Goal: Information Seeking & Learning: Learn about a topic

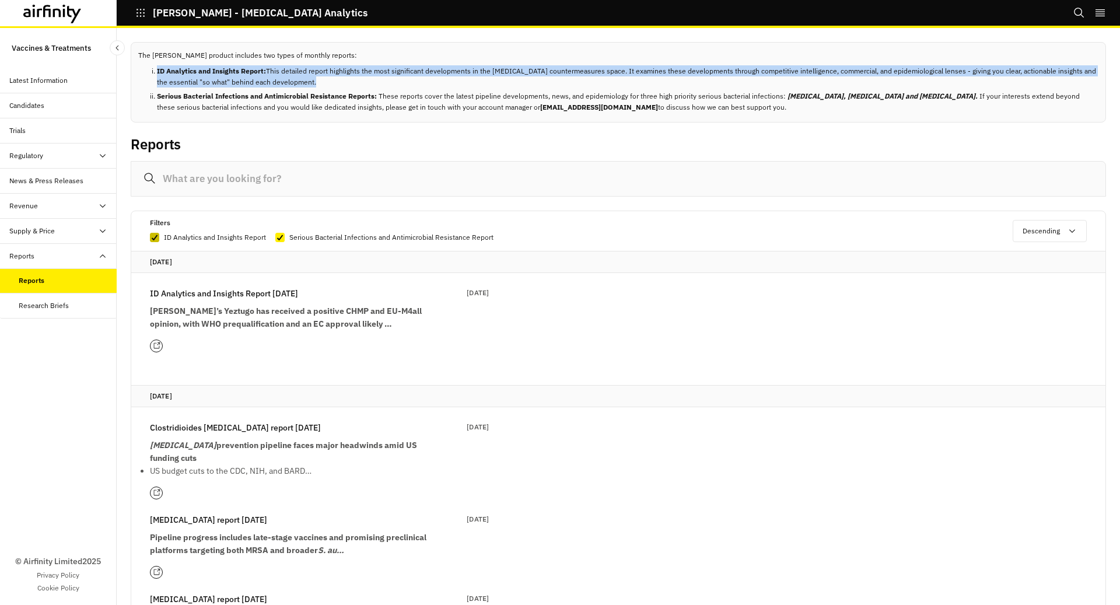
click at [157, 233] on div at bounding box center [154, 237] width 7 height 8
click at [150, 237] on input "ID Analytics and Insights Report" at bounding box center [149, 237] width 1 height 1
checkbox input "false"
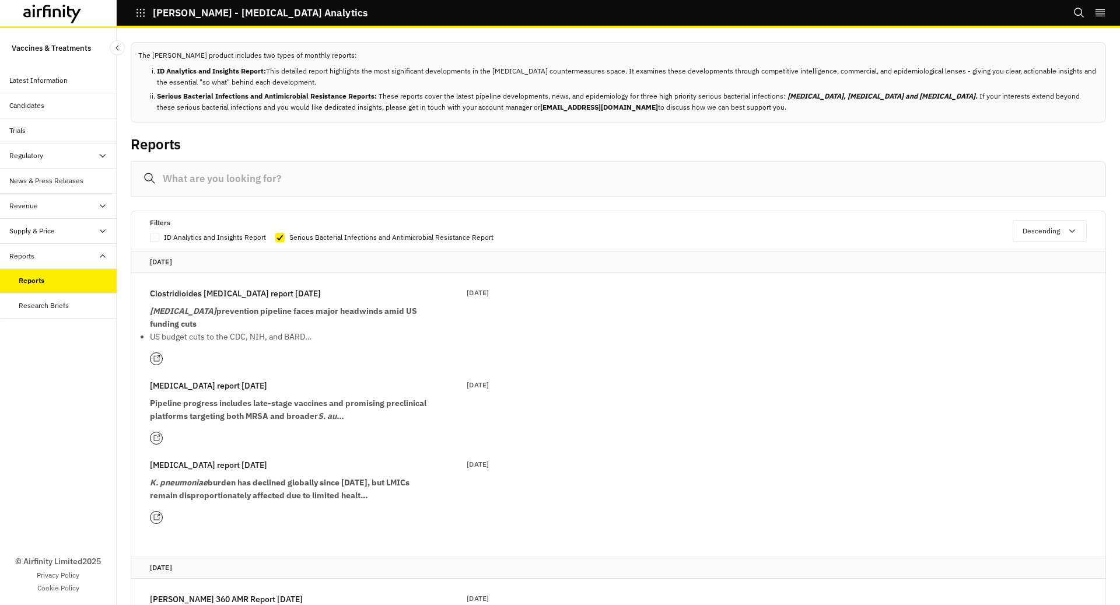
click at [187, 334] on p "US budget cuts to the CDC, NIH, and BARD…" at bounding box center [290, 336] width 280 height 13
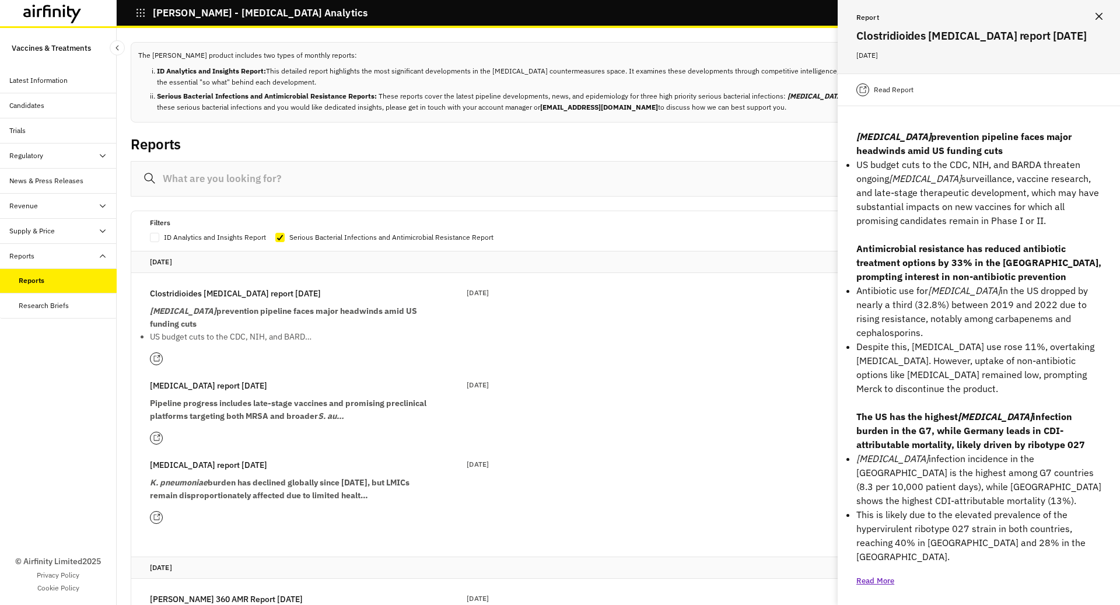
click at [1104, 13] on button "Close" at bounding box center [1099, 16] width 19 height 19
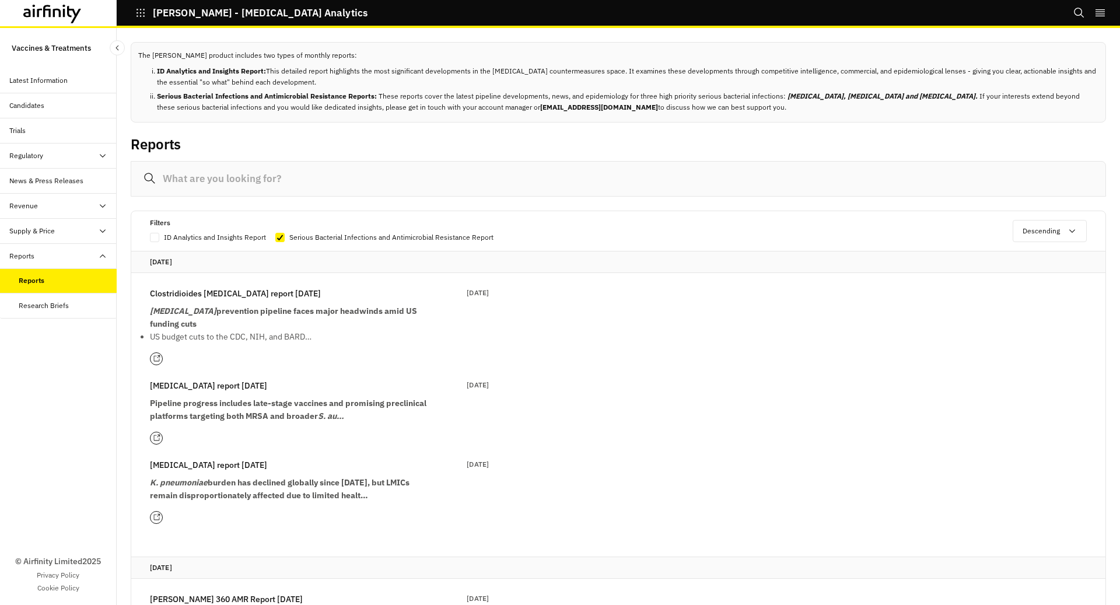
scroll to position [90, 0]
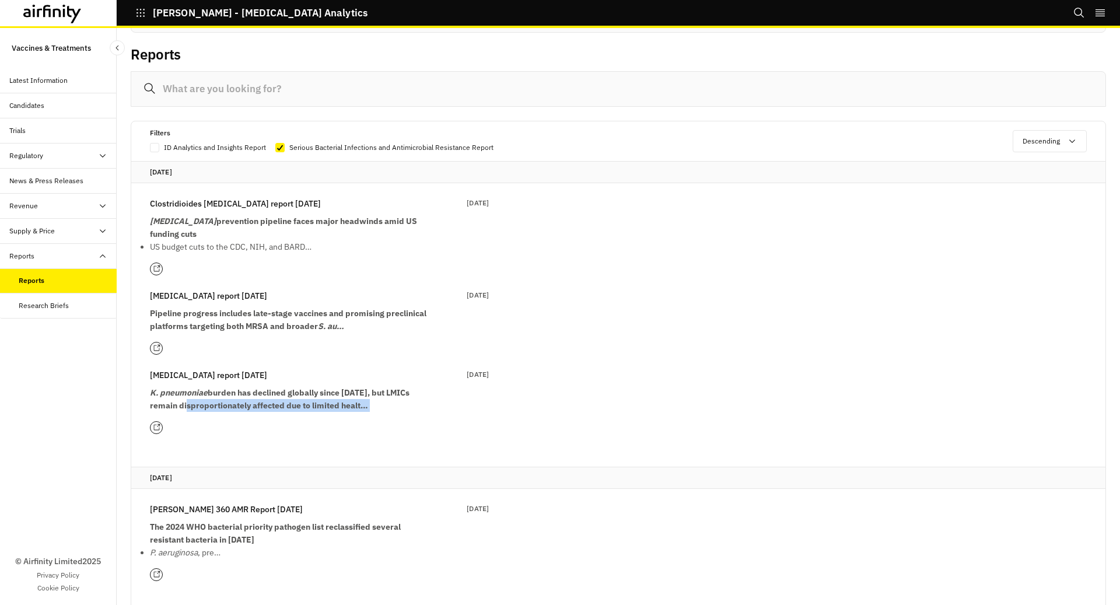
drag, startPoint x: 189, startPoint y: 398, endPoint x: 216, endPoint y: 424, distance: 37.1
click at [216, 424] on div "[MEDICAL_DATA] report [DATE] [DATE] 2025 K. pneumoniae burden has declined glob…" at bounding box center [319, 401] width 339 height 65
click at [216, 424] on div at bounding box center [319, 427] width 339 height 13
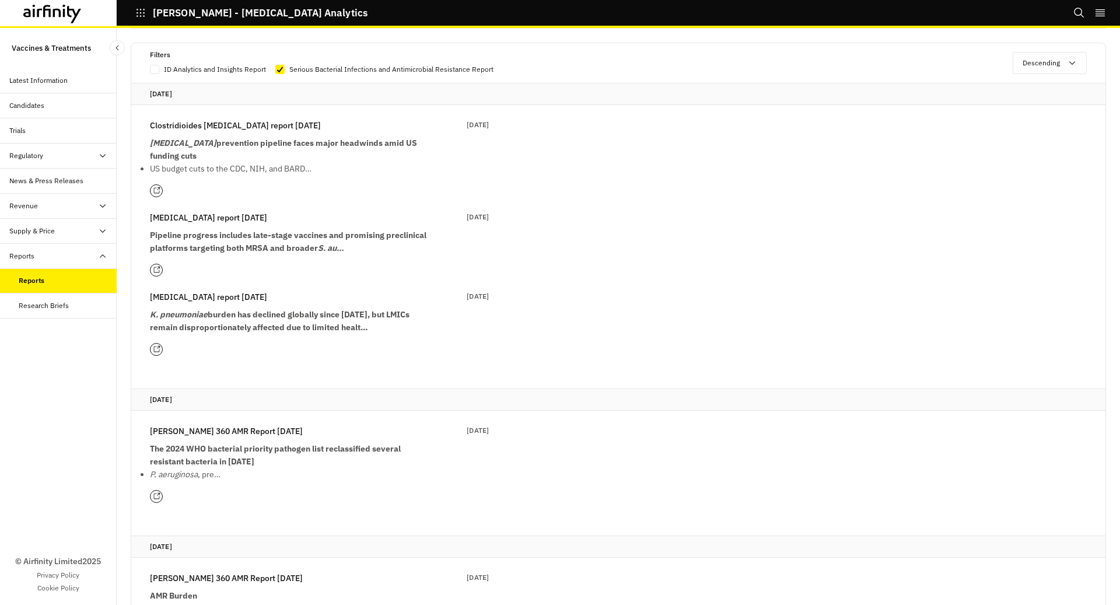
scroll to position [176, 0]
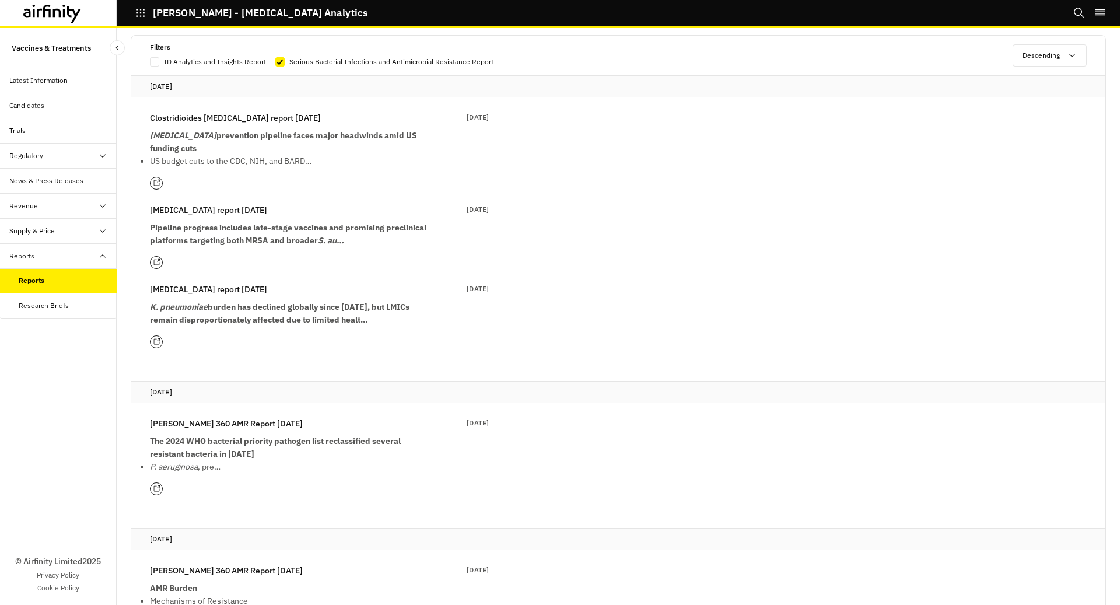
click at [168, 468] on em "P. aeruginosa" at bounding box center [174, 466] width 48 height 11
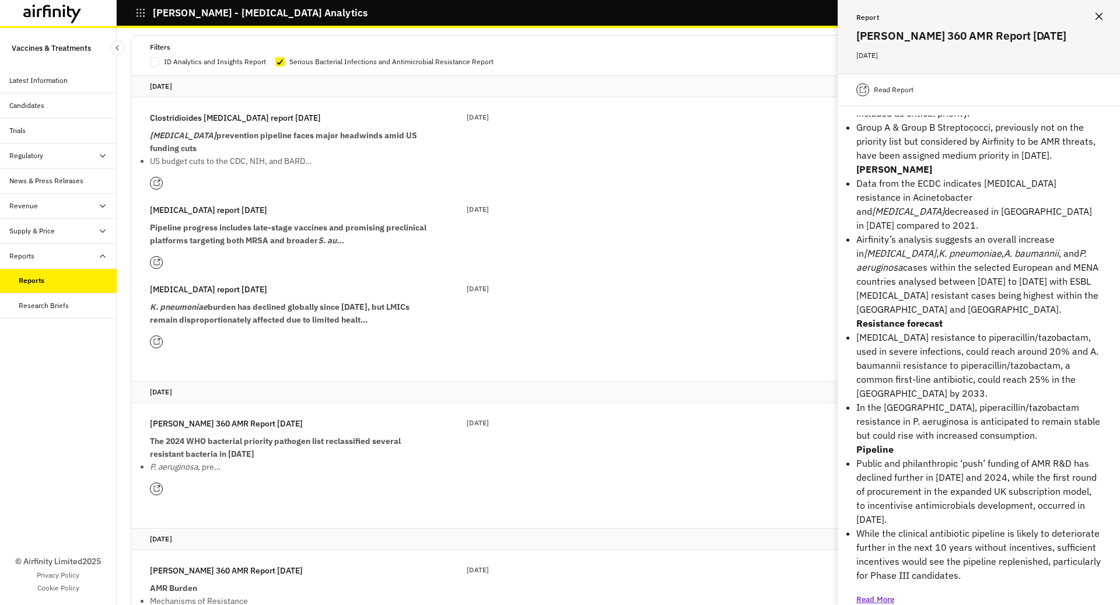
scroll to position [0, 0]
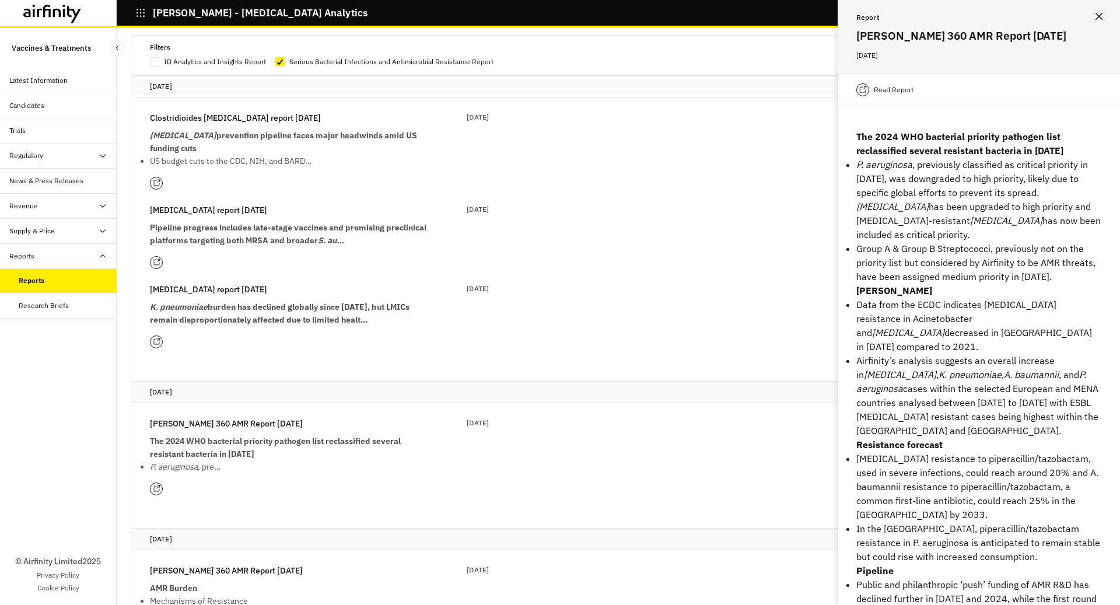
click at [1097, 23] on button "Close" at bounding box center [1099, 16] width 19 height 19
